Goal: Obtain resource: Obtain resource

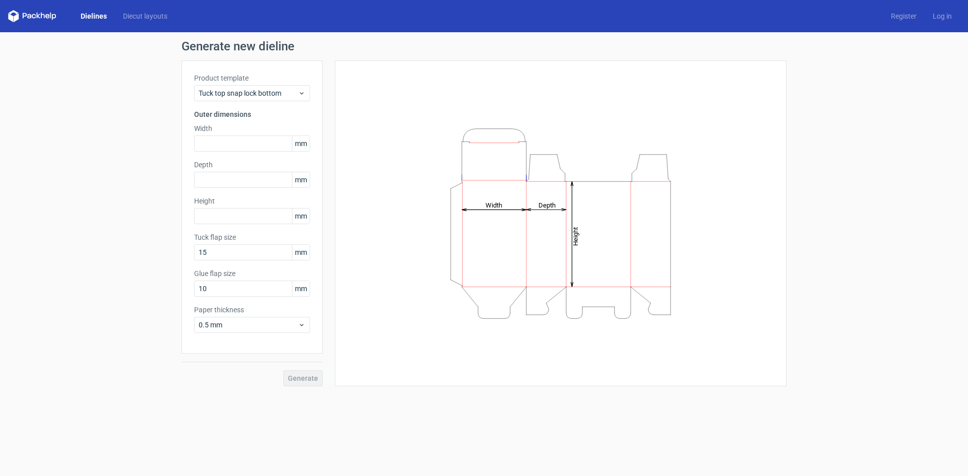
click at [281, 83] on div "Product template Tuck top snap lock bottom" at bounding box center [252, 87] width 116 height 28
click at [281, 89] on span "Tuck top snap lock bottom" at bounding box center [248, 93] width 99 height 10
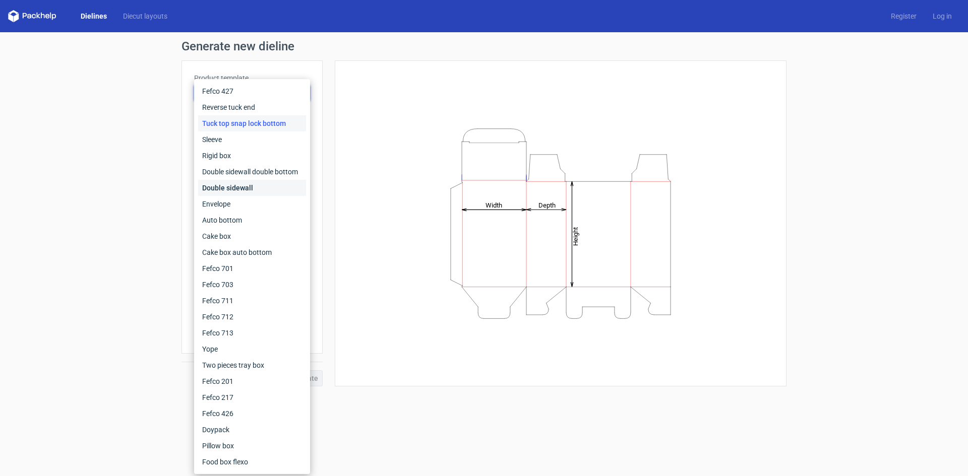
click at [275, 186] on div "Double sidewall" at bounding box center [252, 188] width 108 height 16
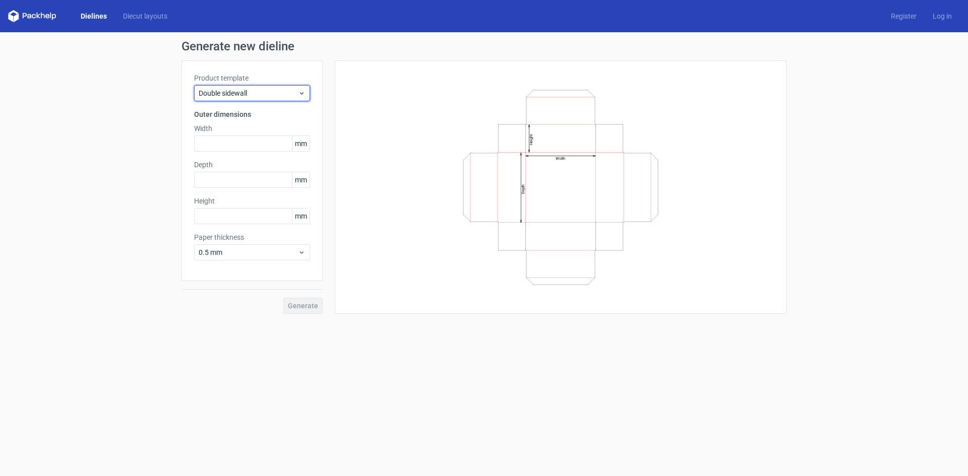
click at [268, 92] on span "Double sidewall" at bounding box center [248, 93] width 99 height 10
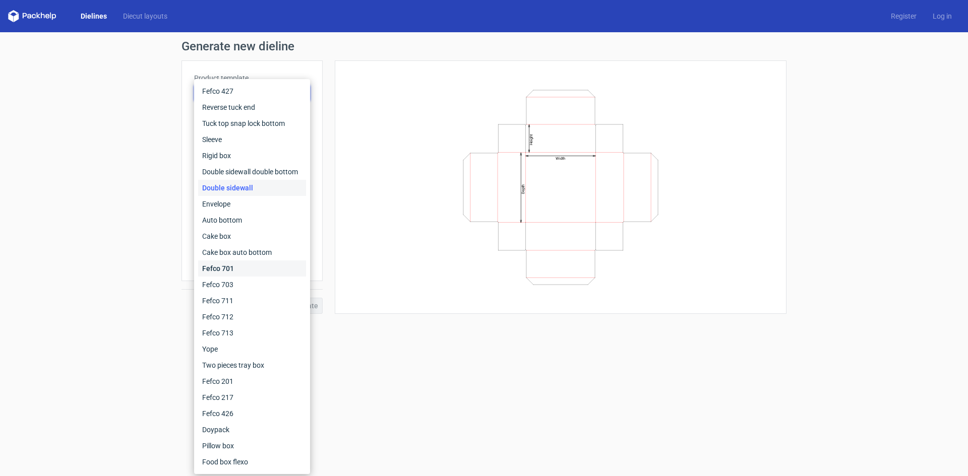
click at [256, 270] on div "Fefco 701" at bounding box center [252, 269] width 108 height 16
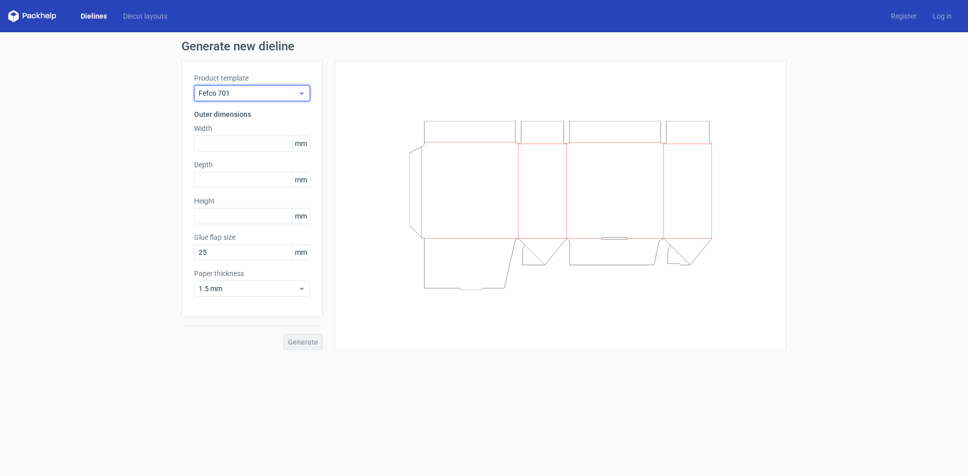
click at [269, 89] on span "Fefco 701" at bounding box center [248, 93] width 99 height 10
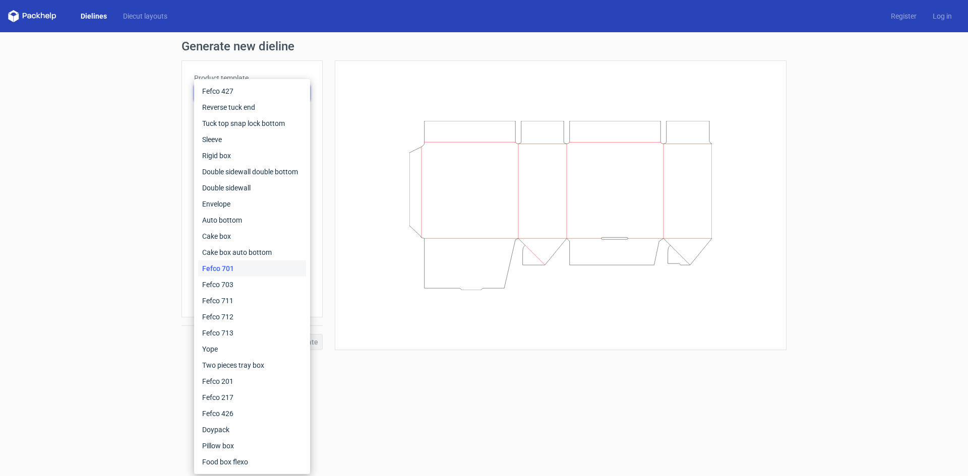
click at [130, 185] on div "Generate new dieline Product template Fefco 701 Outer dimensions Width mm Depth…" at bounding box center [484, 195] width 968 height 326
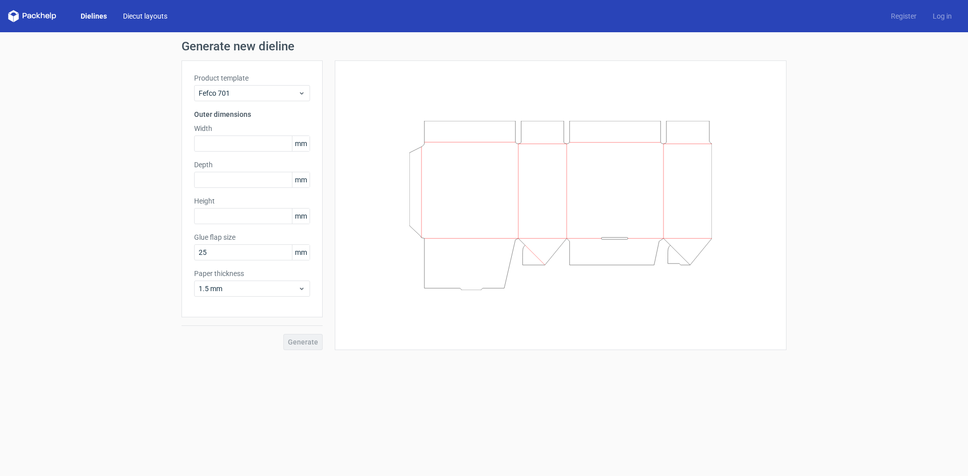
click at [138, 15] on link "Diecut layouts" at bounding box center [145, 16] width 61 height 10
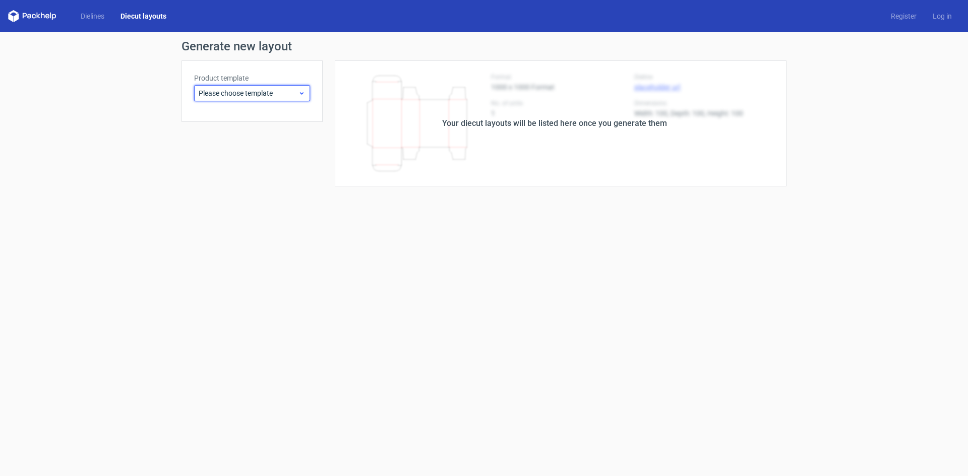
click at [235, 87] on div "Please choose template" at bounding box center [252, 93] width 116 height 16
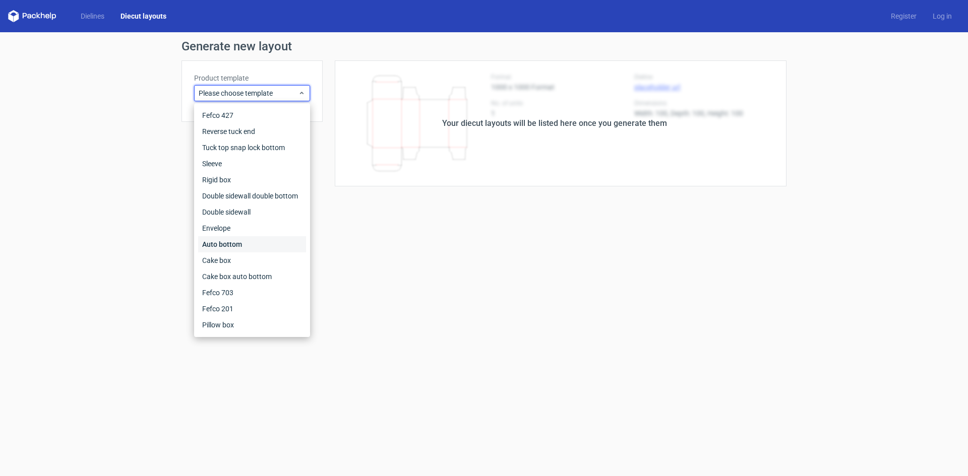
click at [273, 240] on div "Auto bottom" at bounding box center [252, 244] width 108 height 16
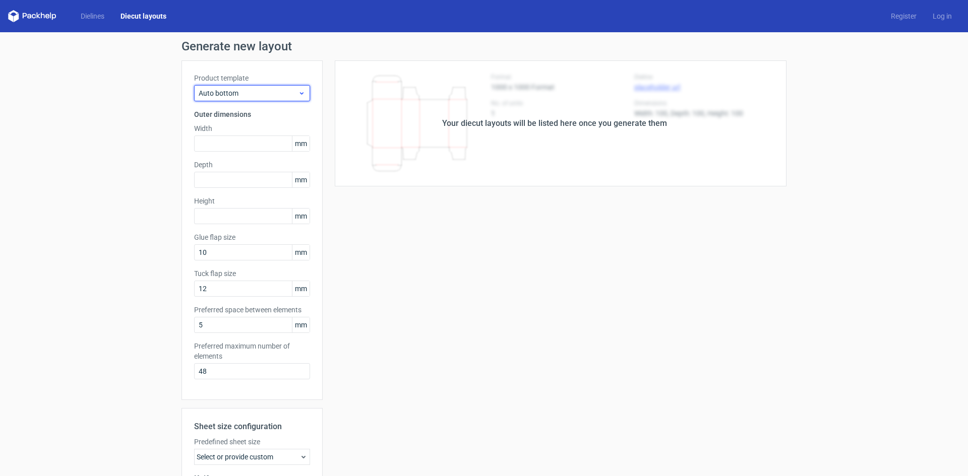
click at [282, 94] on span "Auto bottom" at bounding box center [248, 93] width 99 height 10
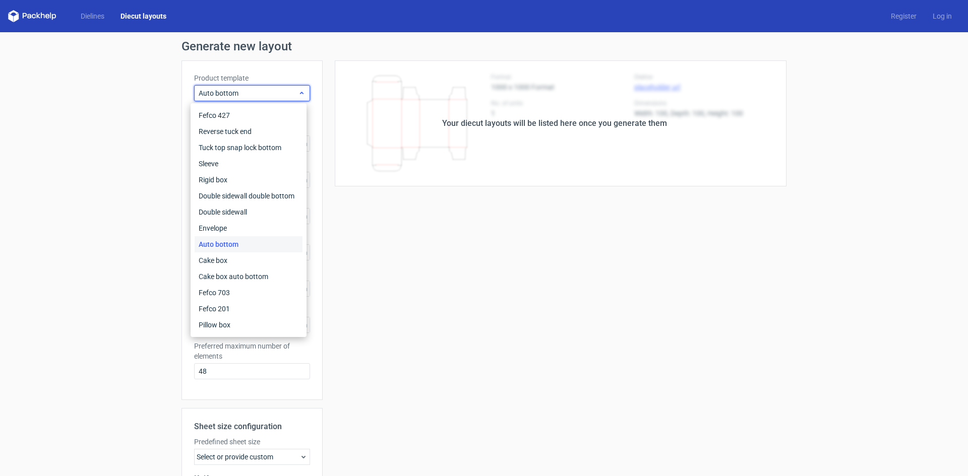
click at [278, 93] on span "Auto bottom" at bounding box center [248, 93] width 99 height 10
